Goal: Information Seeking & Learning: Understand process/instructions

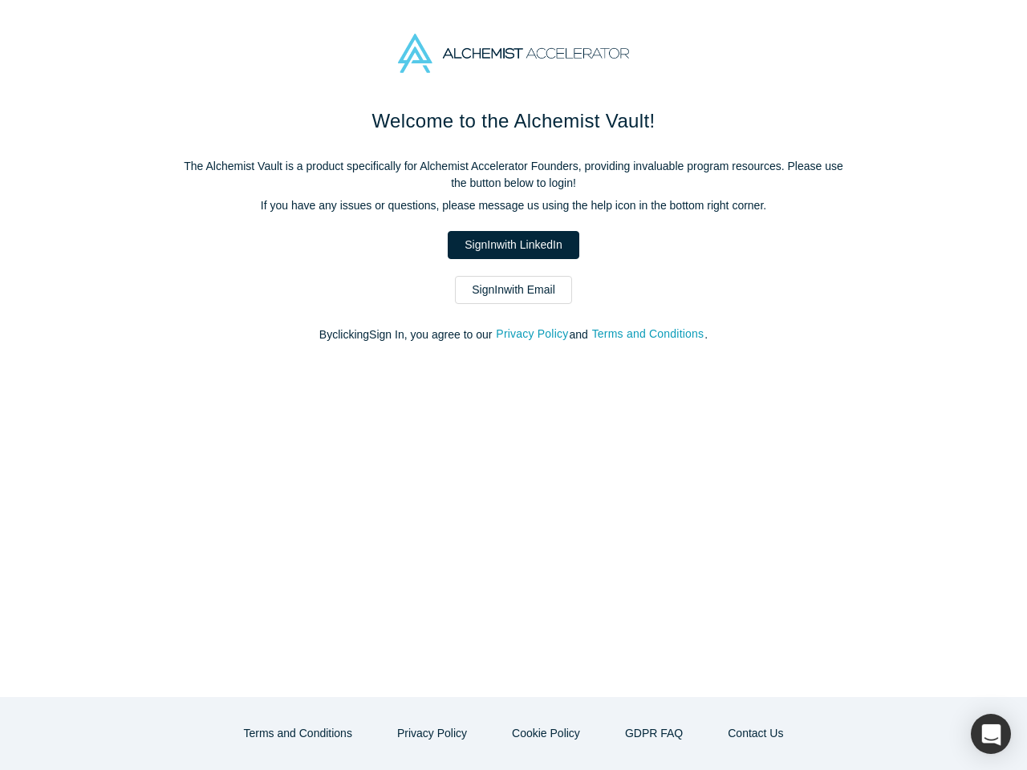
click at [514, 385] on div "Welcome to the Alchemist Vault! The Alchemist Vault is a product specifically f…" at bounding box center [513, 402] width 1027 height 591
click at [535, 335] on button "Privacy Policy" at bounding box center [532, 334] width 74 height 18
click at [650, 335] on strong "Who is the responsible party for the recording of data on this website (i.e. th…" at bounding box center [508, 340] width 371 height 30
click at [437, 734] on p "You have the right to receive information about the source, recipients and purp…" at bounding box center [514, 705] width 382 height 135
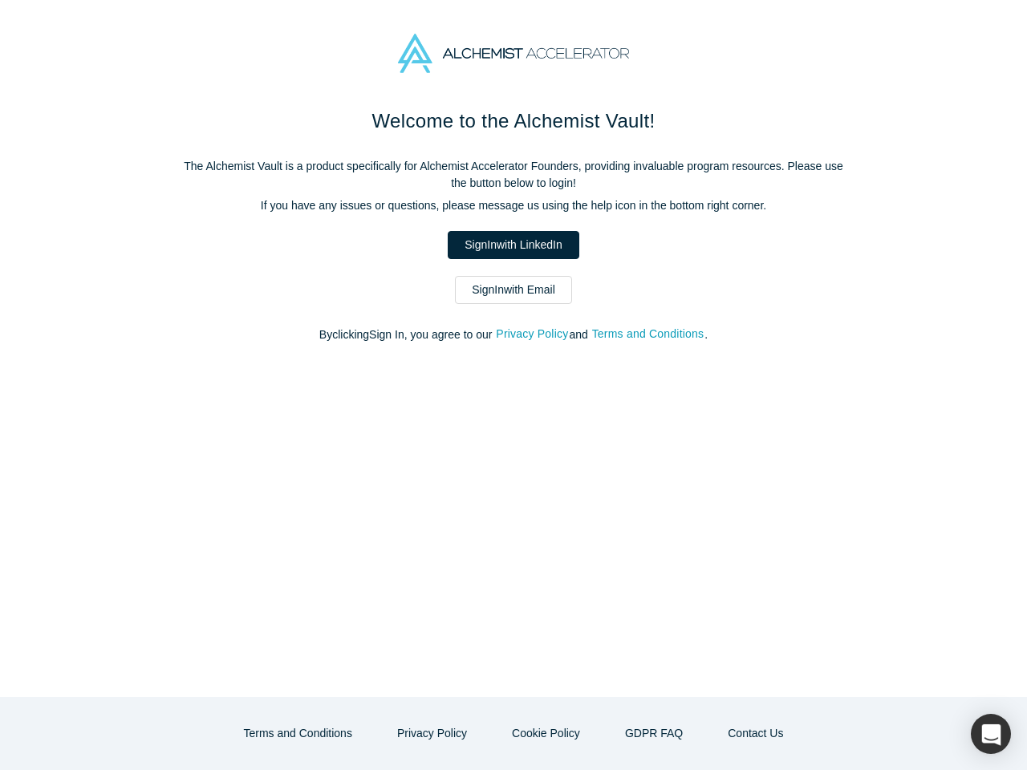
click at [544, 734] on p "You have the right to receive information about the source, recipients and purp…" at bounding box center [514, 705] width 382 height 135
